Goal: Task Accomplishment & Management: Manage account settings

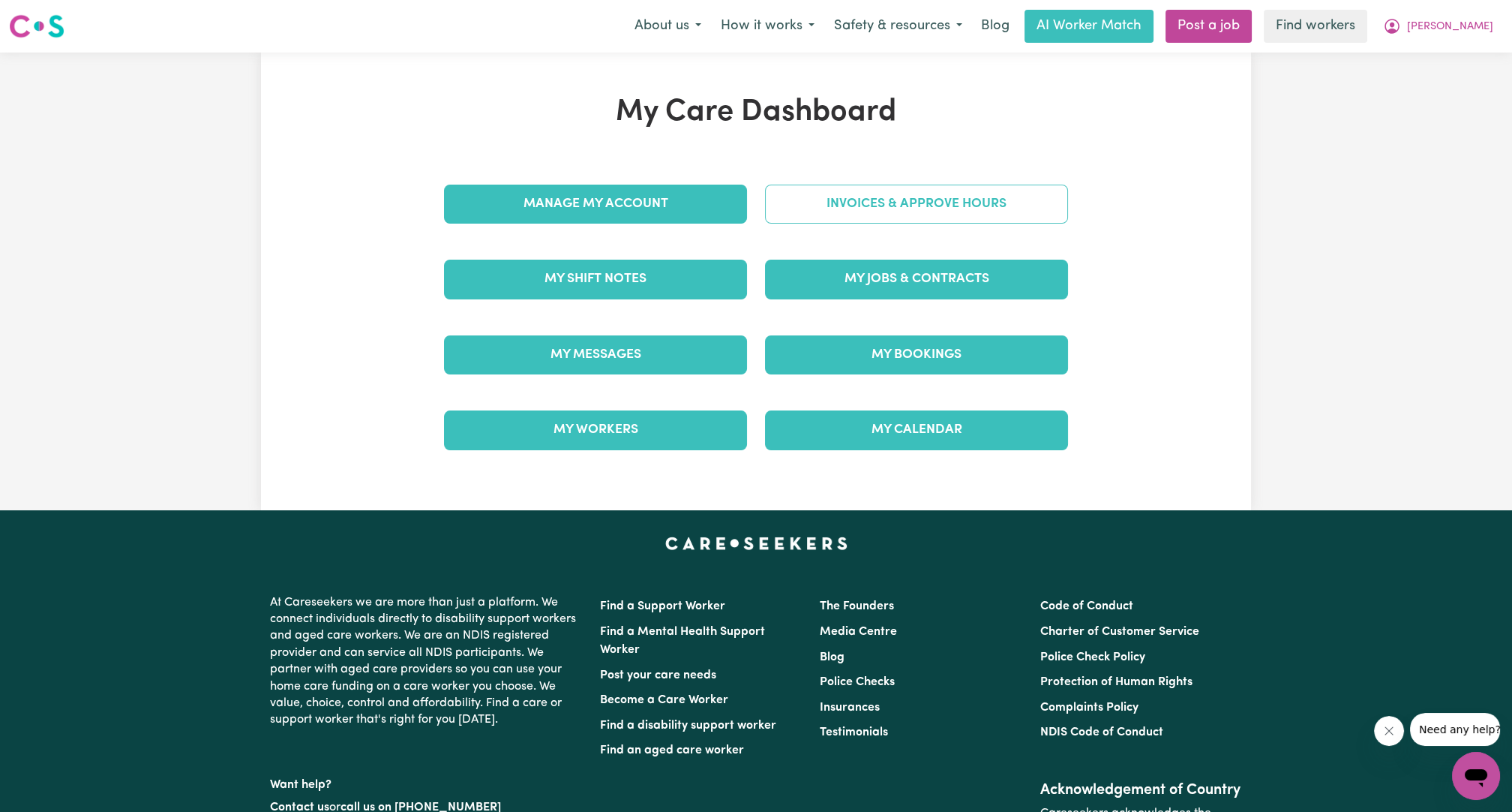
click at [916, 209] on link "Invoices & Approve Hours" at bounding box center [917, 203] width 303 height 39
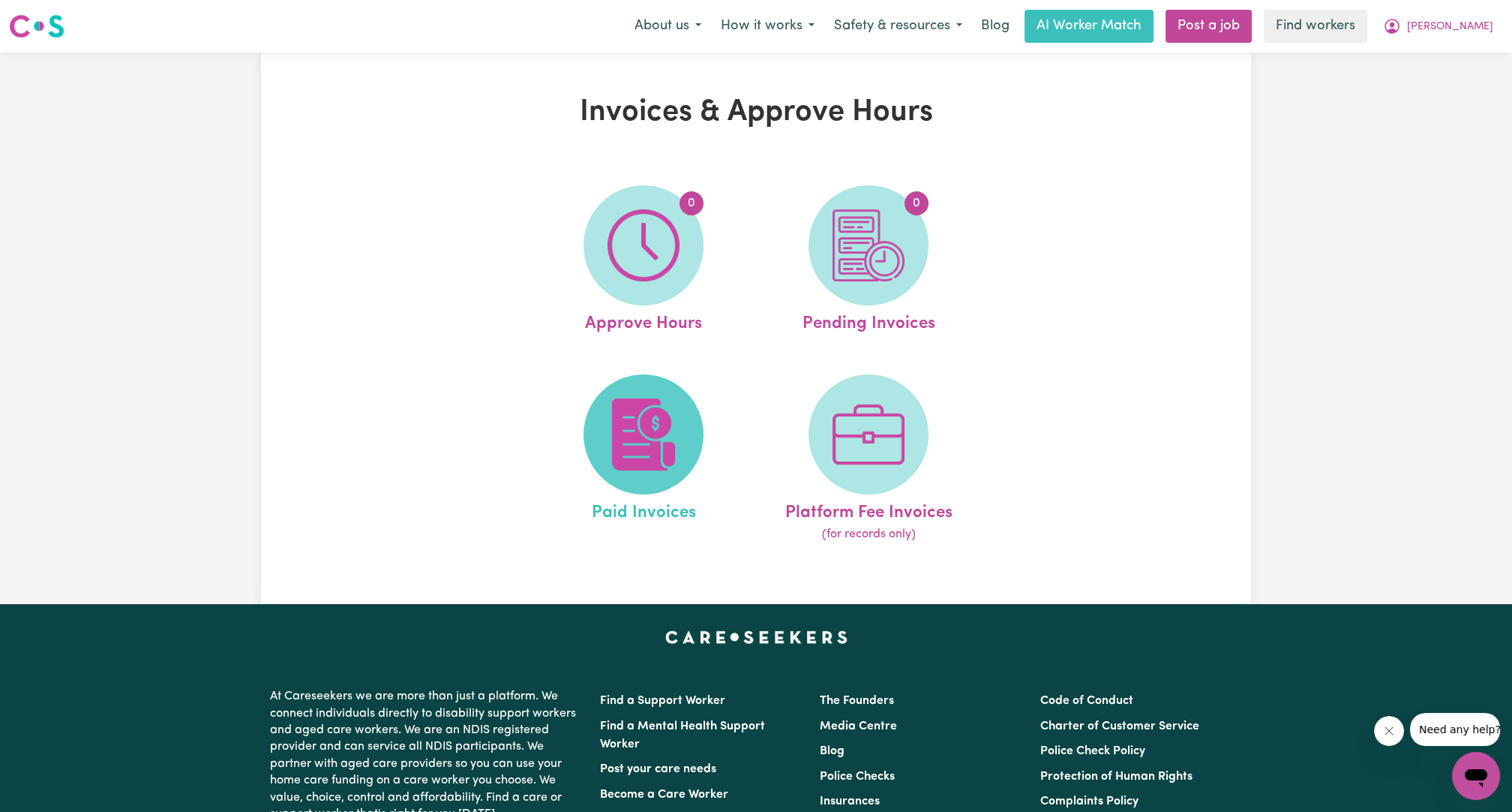
click at [696, 426] on span at bounding box center [643, 434] width 120 height 120
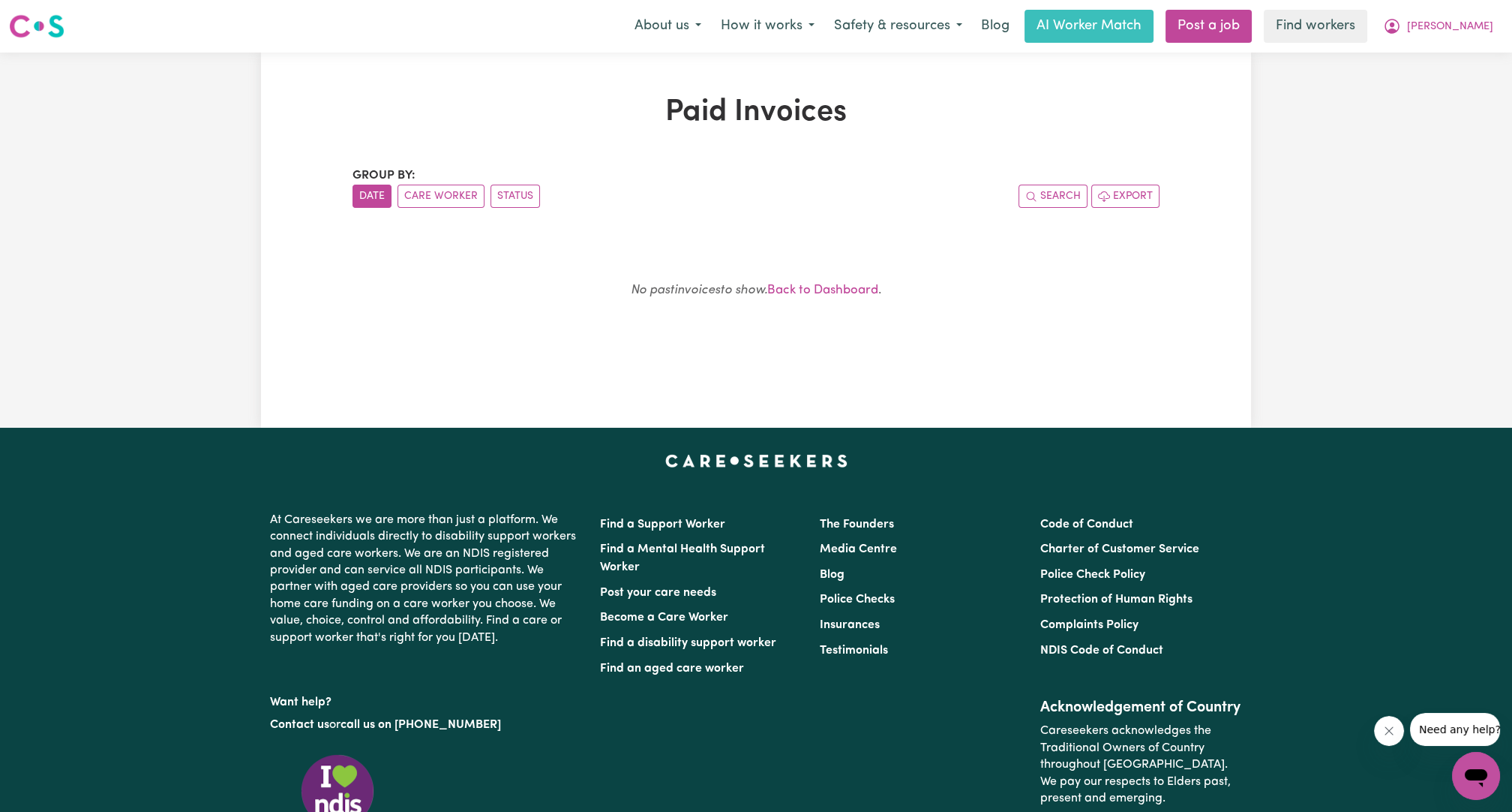
click at [1494, 102] on div "Paid Invoices Group by: Date Care Worker Status Search Export No past invoices …" at bounding box center [756, 240] width 1512 height 375
click at [1498, 85] on div "Paid Invoices Group by: Date Care Worker Status Search Export No past invoices …" at bounding box center [756, 240] width 1512 height 375
click at [1482, 9] on div "About us How it works Safety & resources Blog AI Worker Match Post a job Find w…" at bounding box center [1064, 26] width 878 height 33
click at [1469, 35] on button "[PERSON_NAME]" at bounding box center [1438, 26] width 130 height 32
click at [1418, 54] on link "My Dashboard" at bounding box center [1443, 58] width 118 height 28
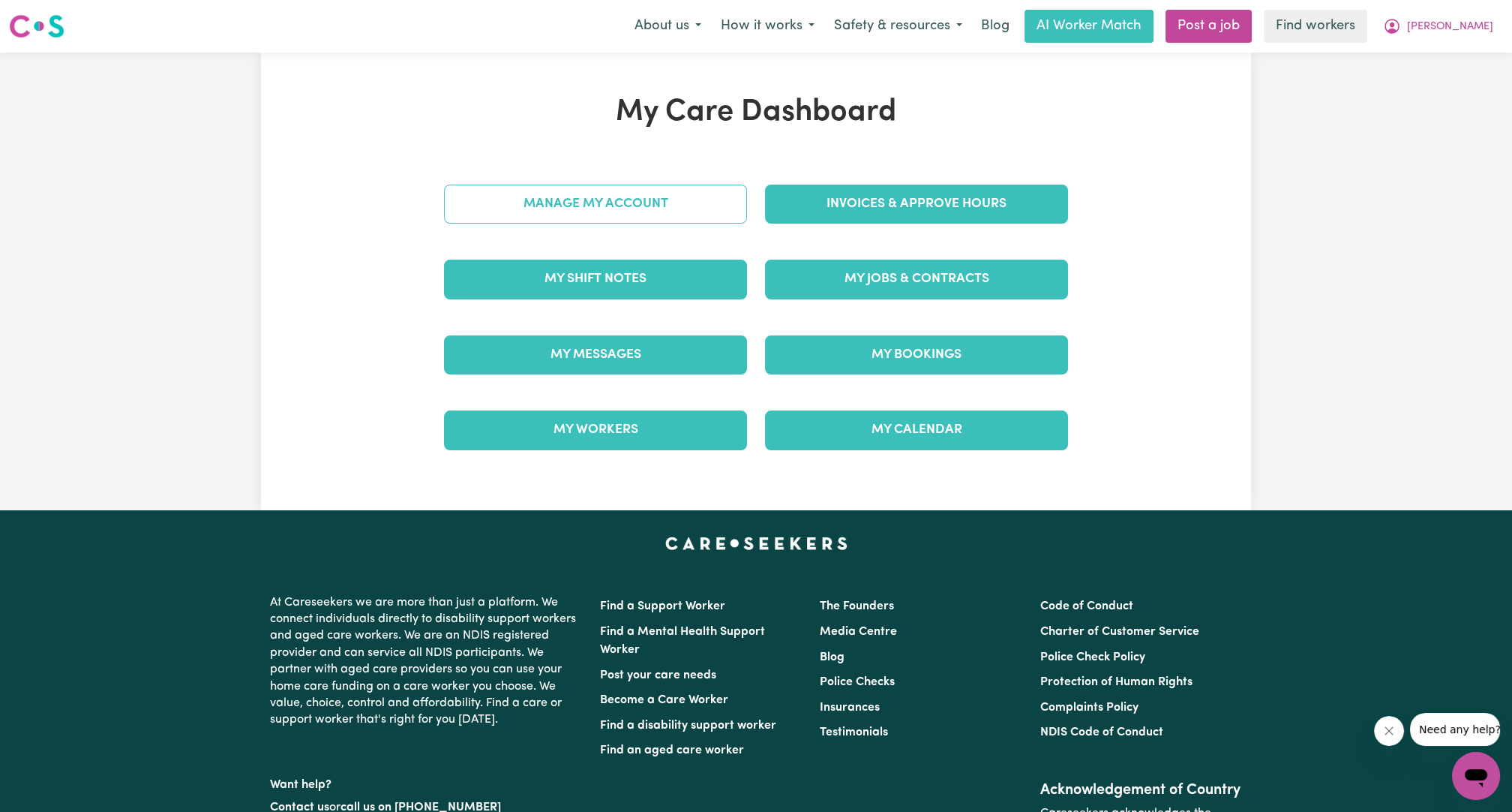
click at [604, 203] on link "Manage My Account" at bounding box center [596, 203] width 303 height 39
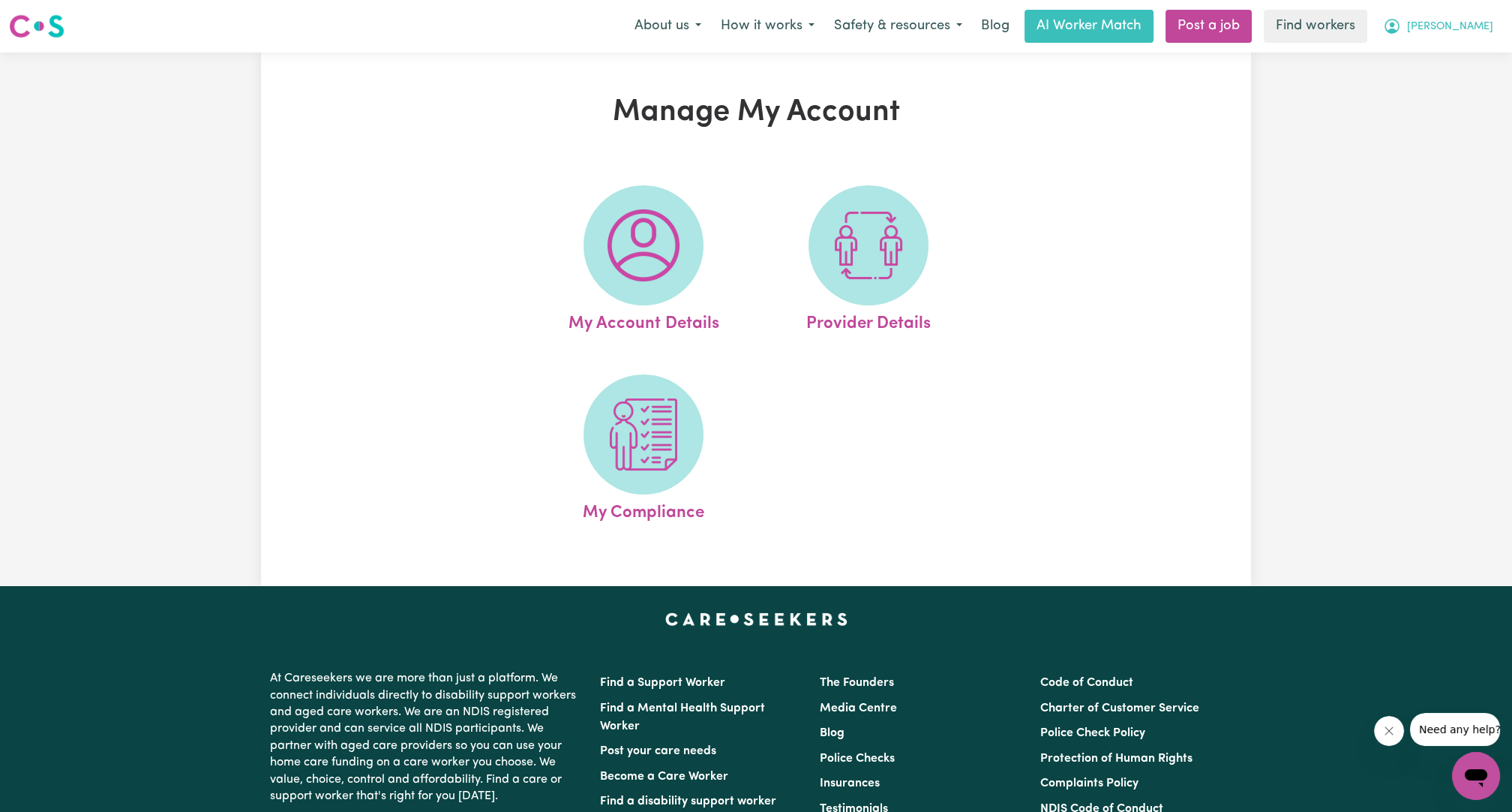
click at [1400, 22] on icon "My Account" at bounding box center [1391, 26] width 15 height 15
click at [1441, 64] on link "My Dashboard" at bounding box center [1443, 58] width 118 height 28
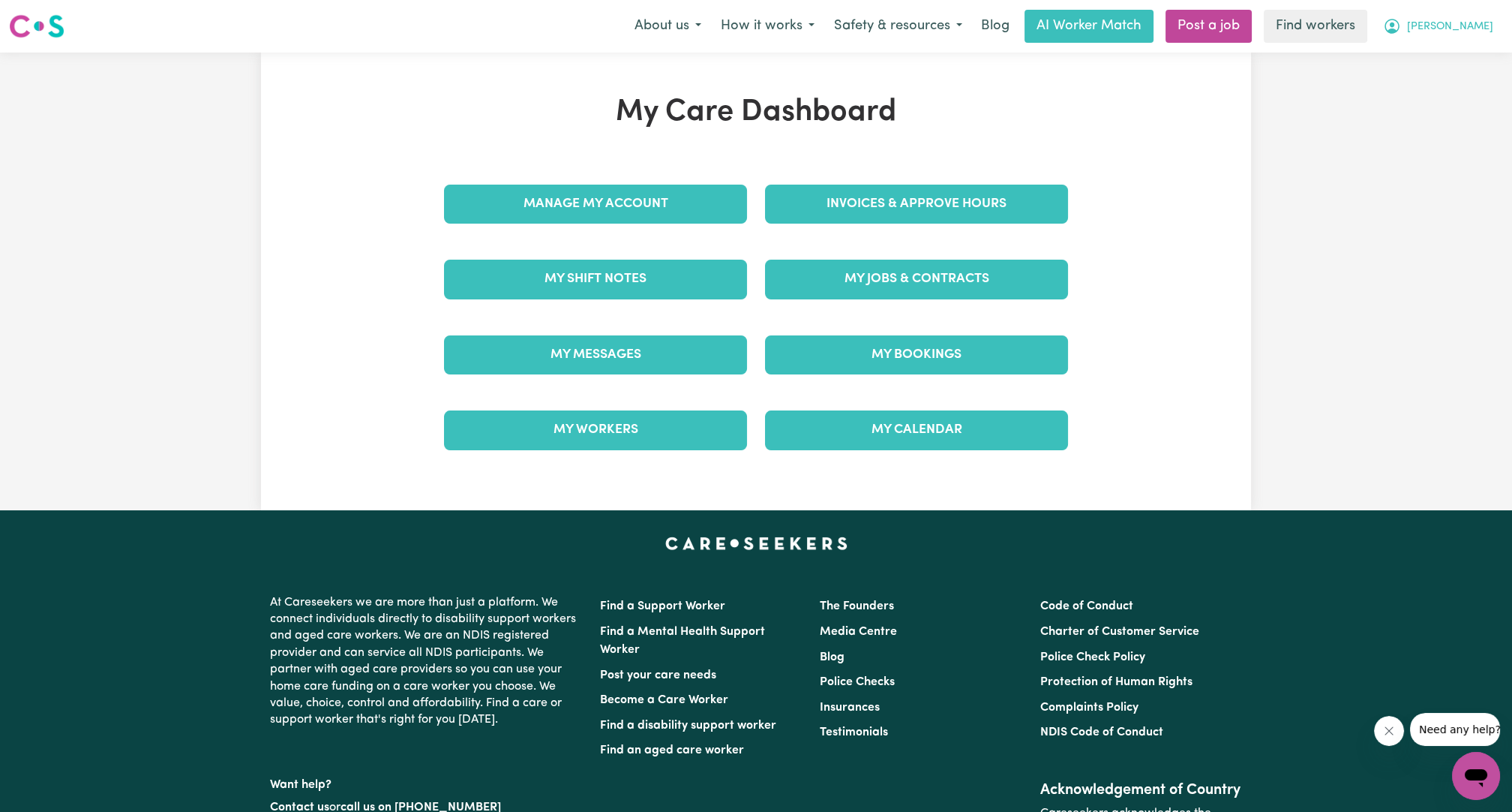
click at [1490, 15] on button "[PERSON_NAME]" at bounding box center [1438, 26] width 130 height 32
click at [1437, 87] on link "Logout" at bounding box center [1443, 86] width 118 height 28
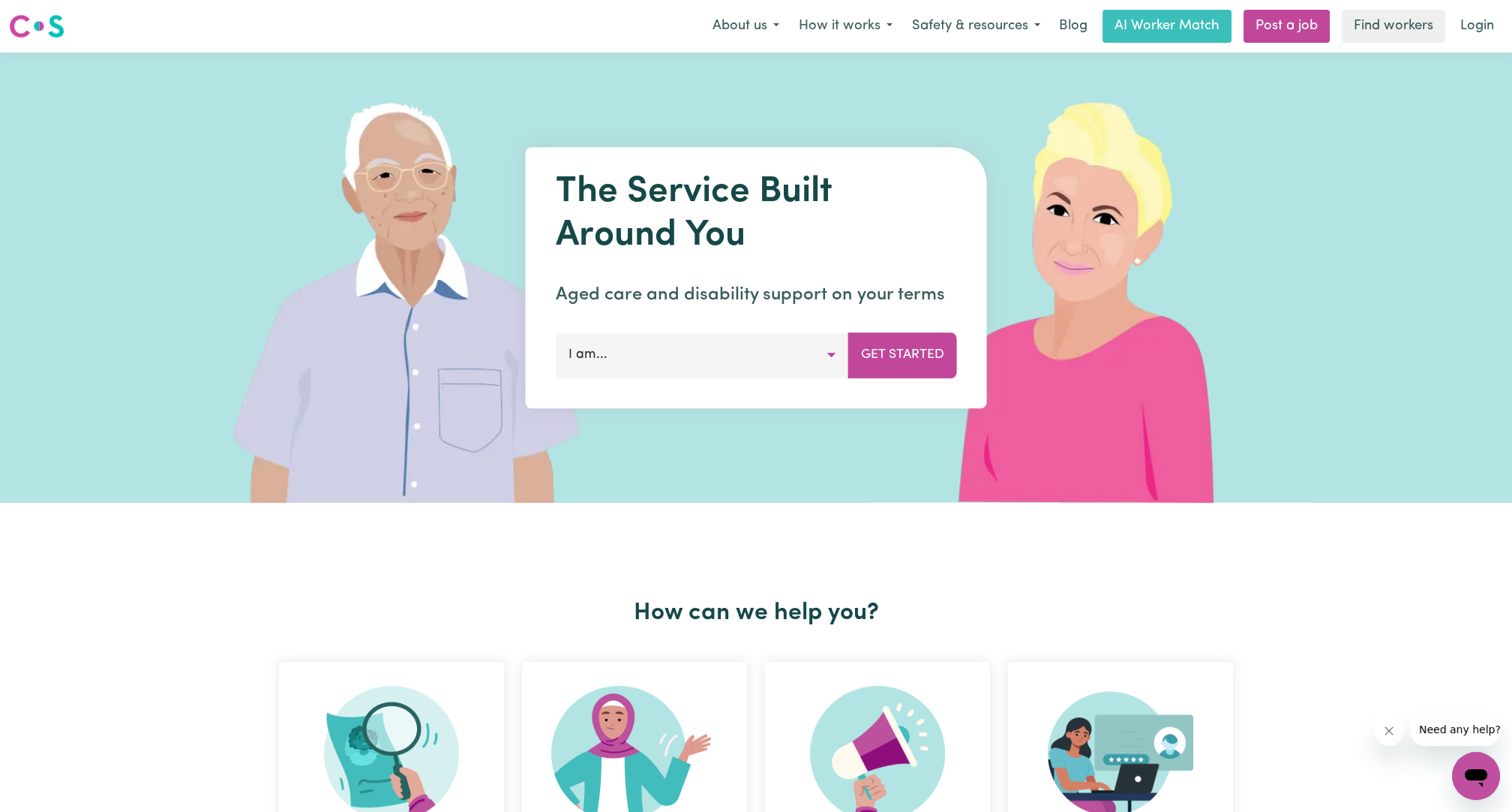
click at [1481, 27] on link "Login" at bounding box center [1478, 26] width 52 height 33
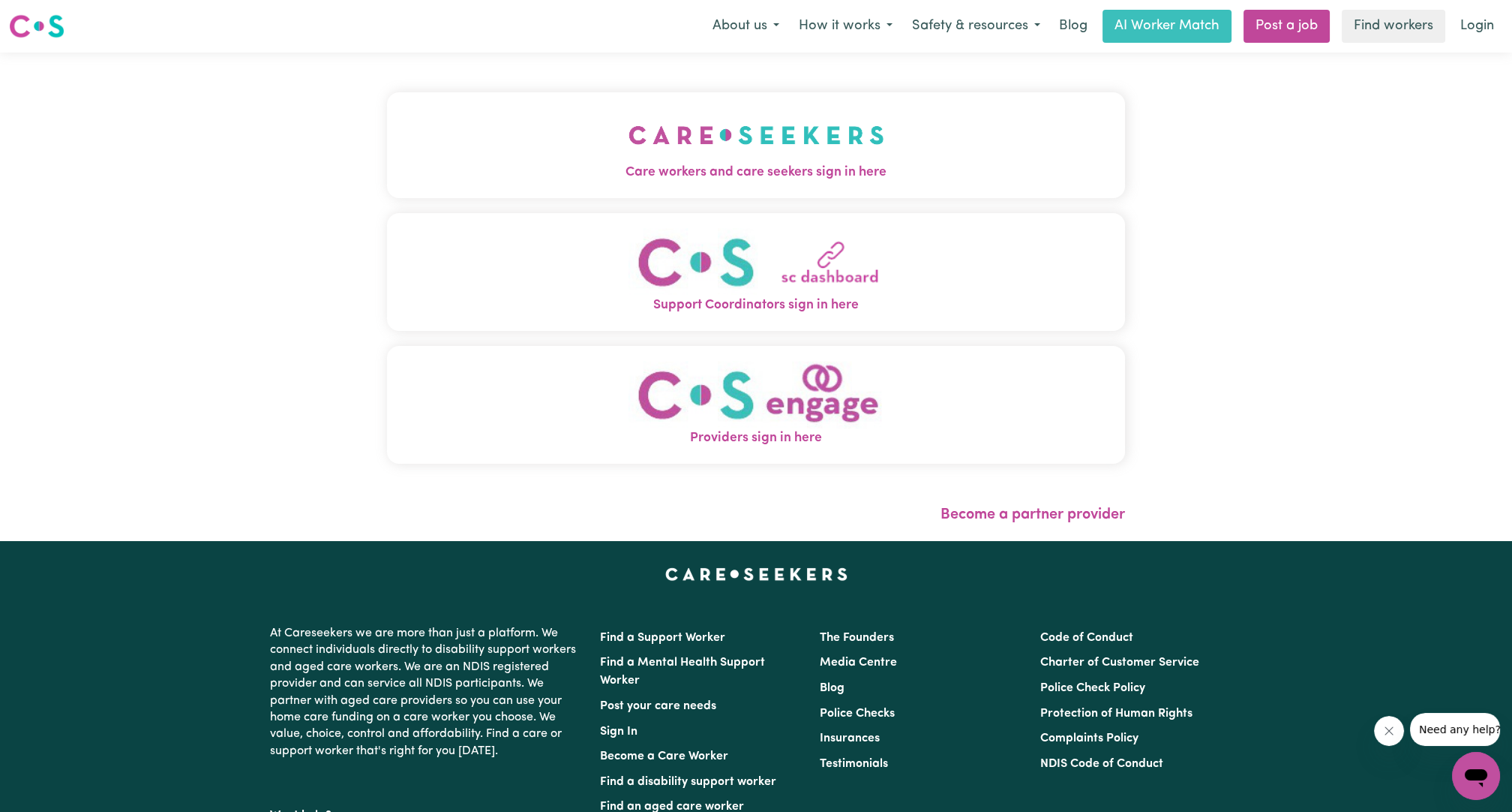
click at [633, 216] on button "Support Coordinators sign in here" at bounding box center [756, 272] width 738 height 118
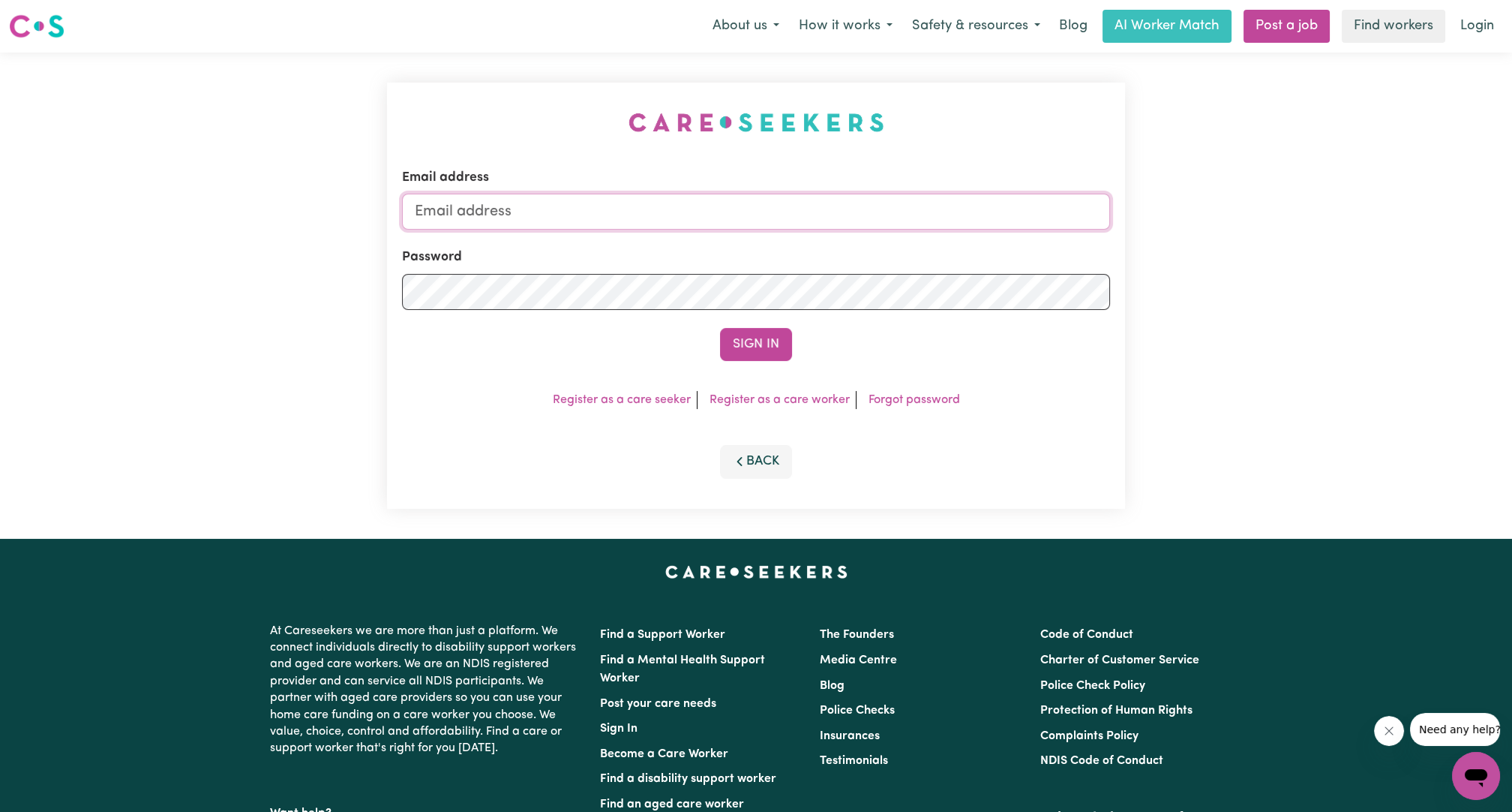
click at [683, 205] on input "Email address" at bounding box center [756, 212] width 709 height 36
drag, startPoint x: 491, startPoint y: 210, endPoint x: 865, endPoint y: 228, distance: 374.4
click at [865, 228] on input "[EMAIL_ADDRESS][PERSON_NAME][DOMAIN_NAME]" at bounding box center [756, 212] width 709 height 36
type input "[EMAIL_ADDRESS][DOMAIN_NAME]"
click at [778, 347] on button "Sign In" at bounding box center [756, 344] width 72 height 33
